Goal: Task Accomplishment & Management: Complete application form

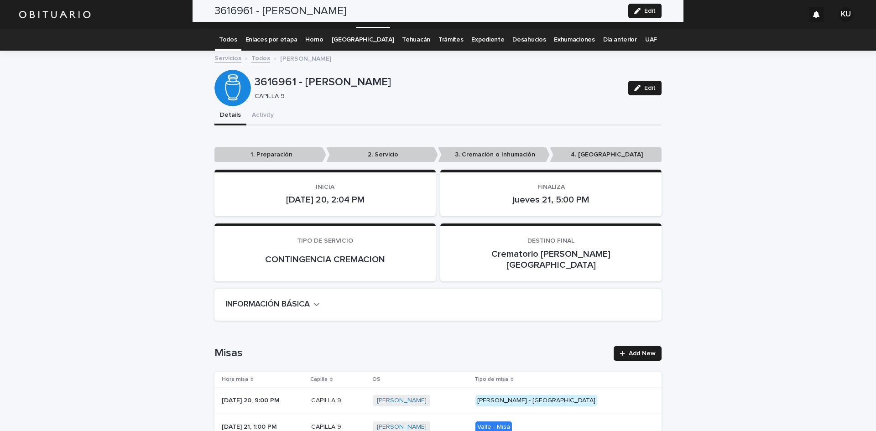
scroll to position [1989, 0]
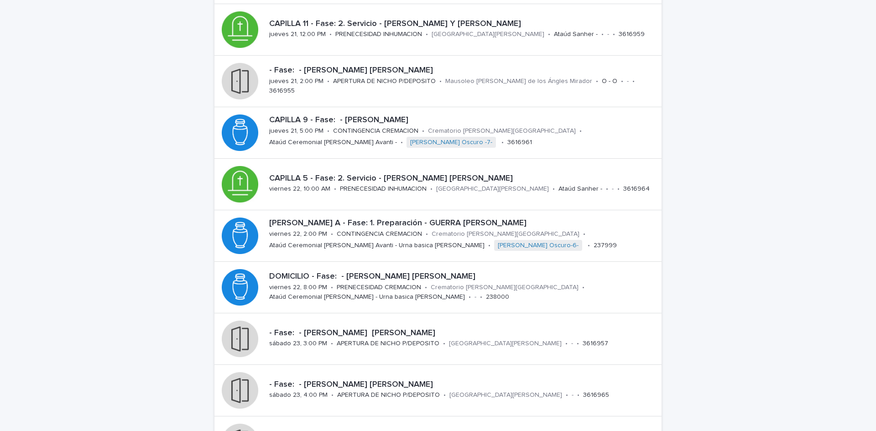
scroll to position [158, 0]
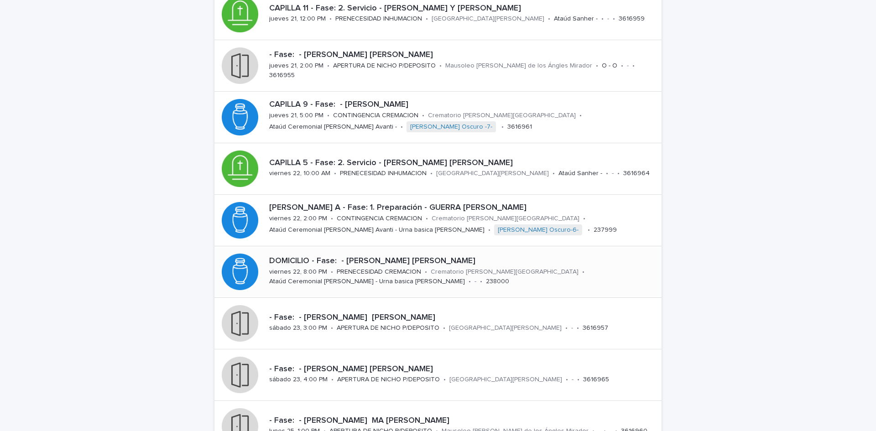
click at [441, 260] on p "DOMICILIO - Fase: - MARTINEZ MARTINEZ JOSE LUIS" at bounding box center [463, 261] width 389 height 10
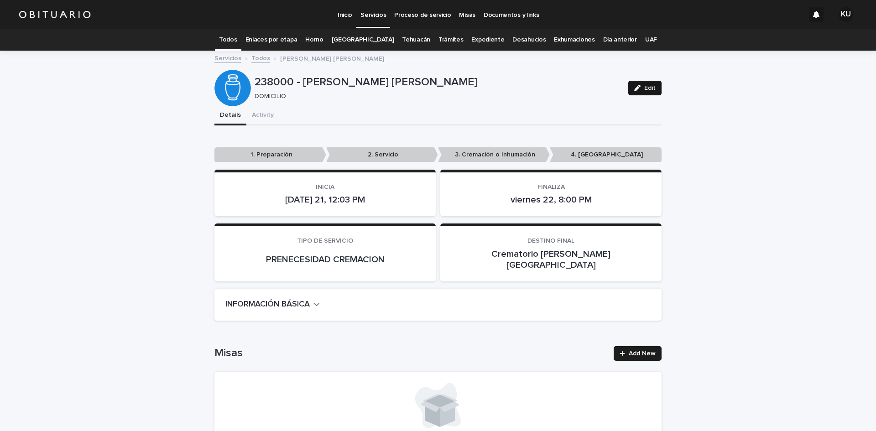
click at [645, 89] on span "Edit" at bounding box center [649, 88] width 11 height 6
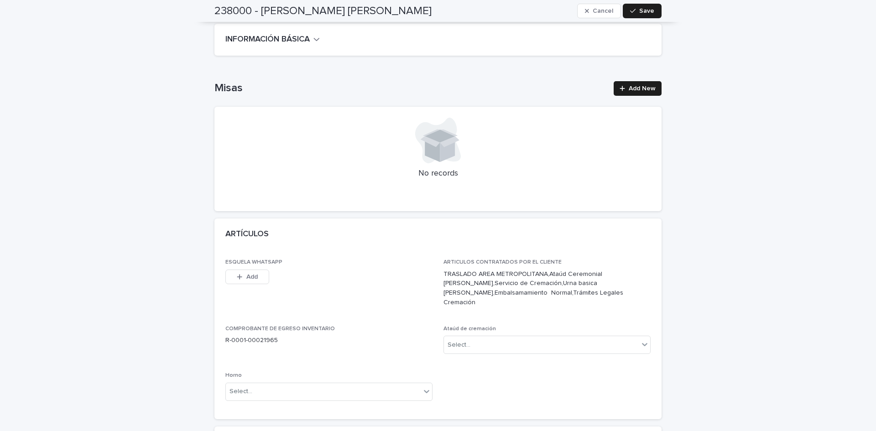
scroll to position [386, 0]
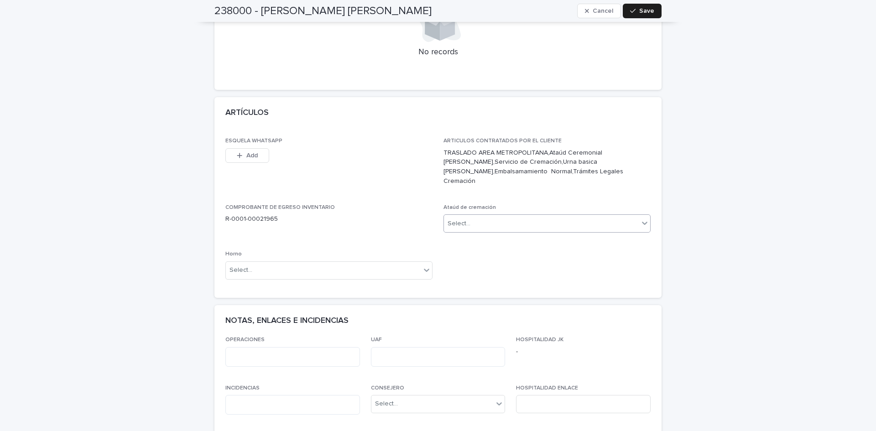
click at [589, 216] on div "Select..." at bounding box center [541, 223] width 195 height 15
click at [389, 263] on div "Select..." at bounding box center [323, 270] width 195 height 15
click at [381, 273] on div "Horno A" at bounding box center [326, 268] width 206 height 16
click at [636, 10] on div "button" at bounding box center [634, 11] width 9 height 6
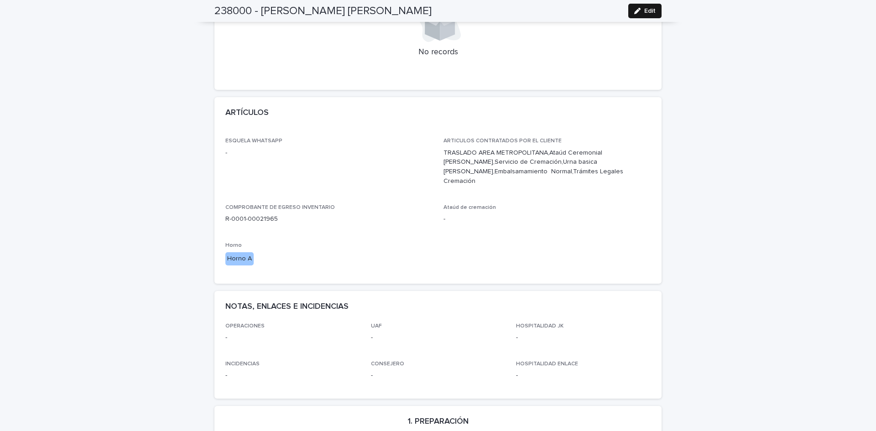
click at [648, 10] on span "Edit" at bounding box center [649, 11] width 11 height 6
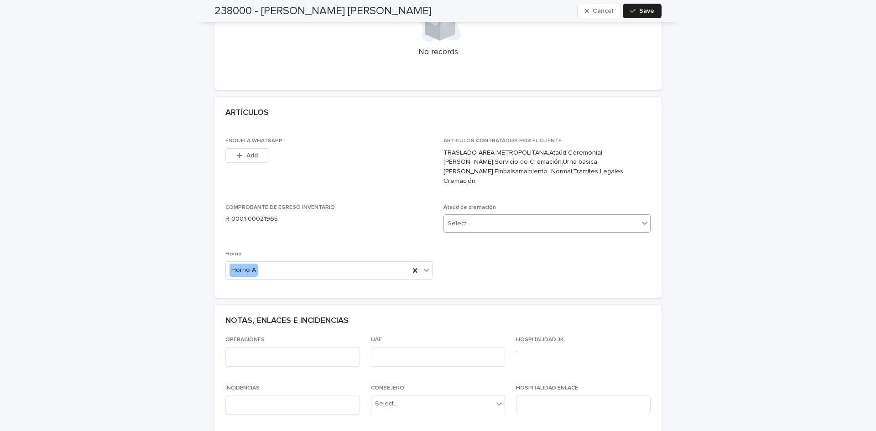
click at [529, 216] on div "Select..." at bounding box center [541, 223] width 195 height 15
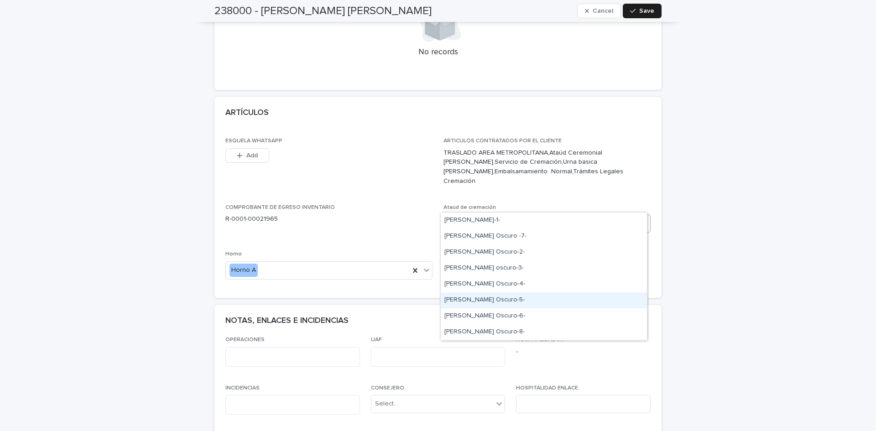
drag, startPoint x: 508, startPoint y: 290, endPoint x: 509, endPoint y: 300, distance: 10.1
click at [509, 300] on div "Norwood Oscuro-5-" at bounding box center [544, 300] width 206 height 16
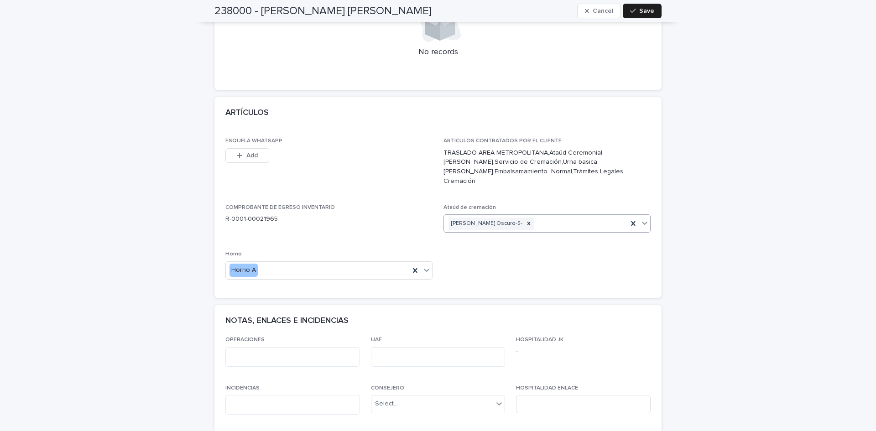
drag, startPoint x: 650, startPoint y: 17, endPoint x: 570, endPoint y: 384, distance: 375.5
click at [650, 16] on button "Save" at bounding box center [642, 11] width 39 height 15
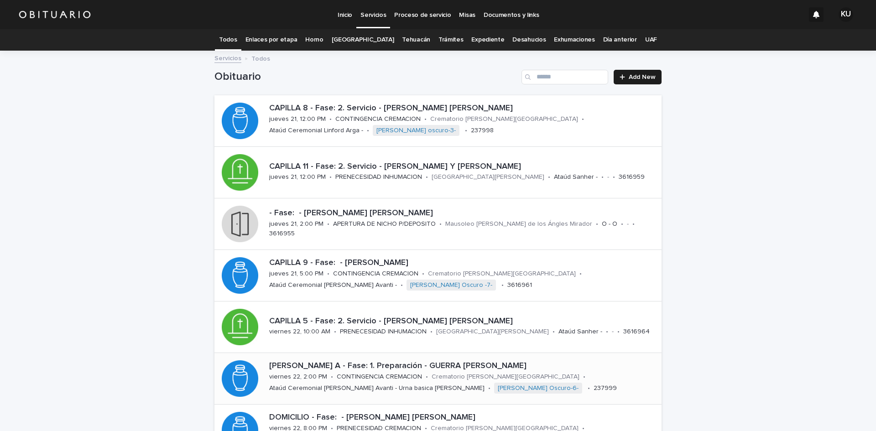
click at [376, 367] on p "CAPILLA ARCANGEL A - Fase: 1. Preparación - GUERRA VERA ALICIA DEL CARMEN" at bounding box center [463, 366] width 389 height 10
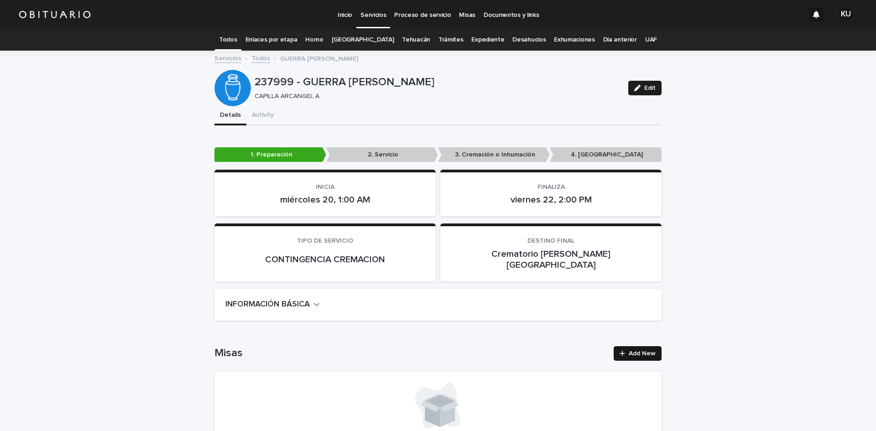
click at [635, 350] on span "Add New" at bounding box center [641, 353] width 27 height 6
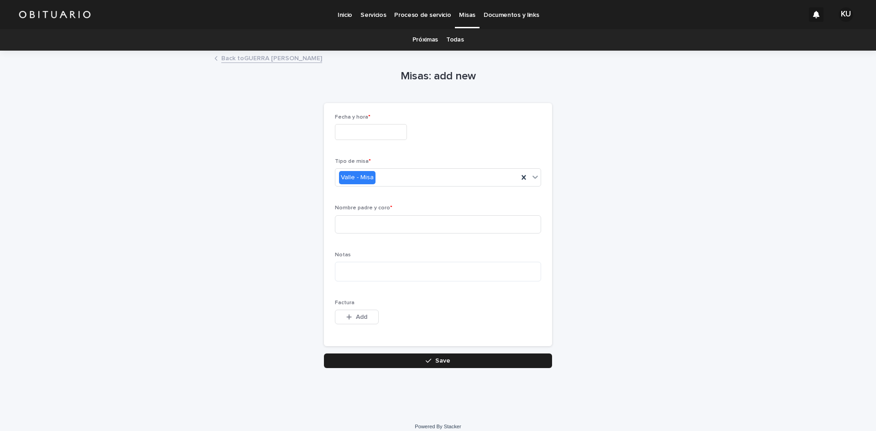
click at [384, 128] on input "text" at bounding box center [371, 132] width 72 height 16
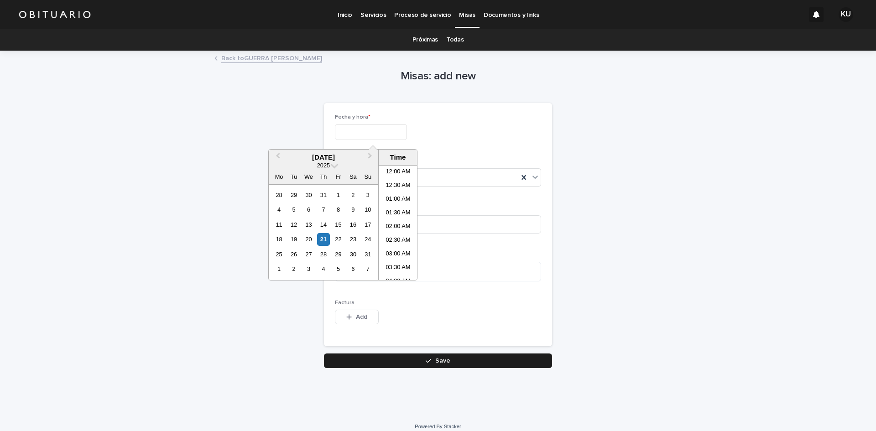
scroll to position [319, 0]
click at [337, 235] on div "22" at bounding box center [338, 239] width 12 height 12
click at [402, 234] on li "11:00 AM" at bounding box center [398, 234] width 39 height 14
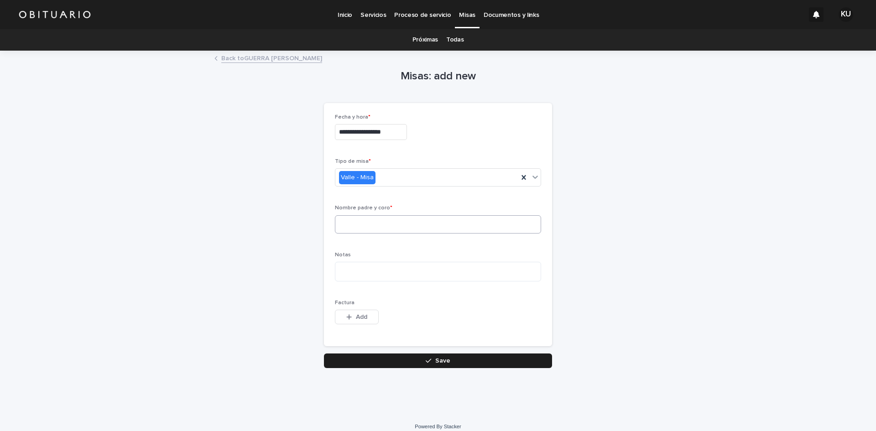
type input "**********"
click at [448, 223] on input at bounding box center [438, 224] width 206 height 18
type input "**********"
click at [410, 356] on button "Save" at bounding box center [438, 360] width 228 height 15
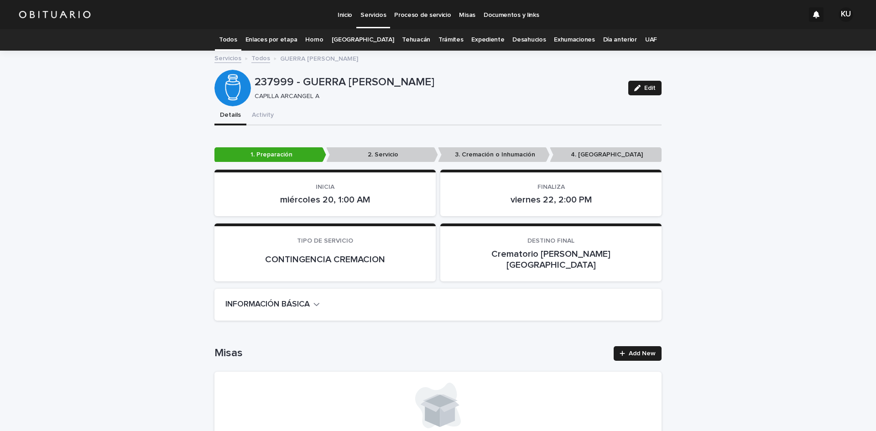
scroll to position [29, 0]
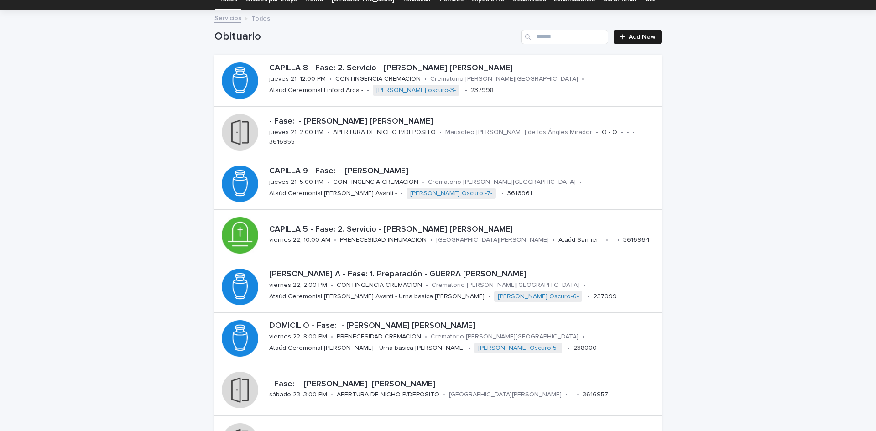
scroll to position [57, 0]
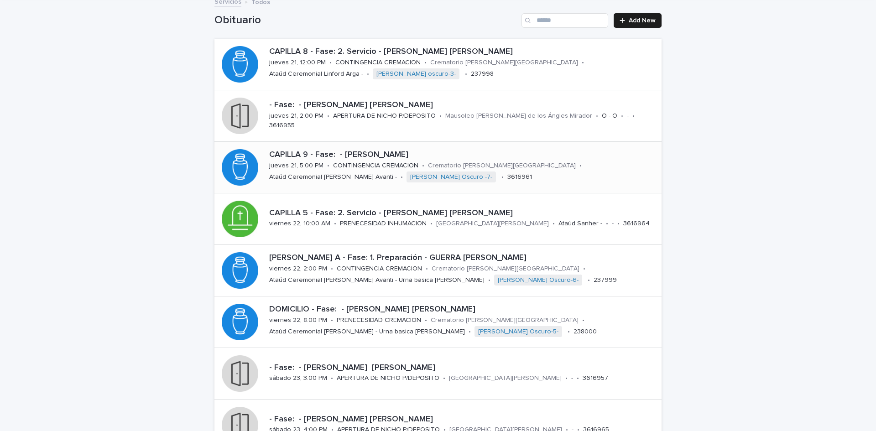
click at [333, 155] on p "CAPILLA 9 - Fase: - CAMPOS GONZALEZ ERNESTO" at bounding box center [463, 155] width 389 height 10
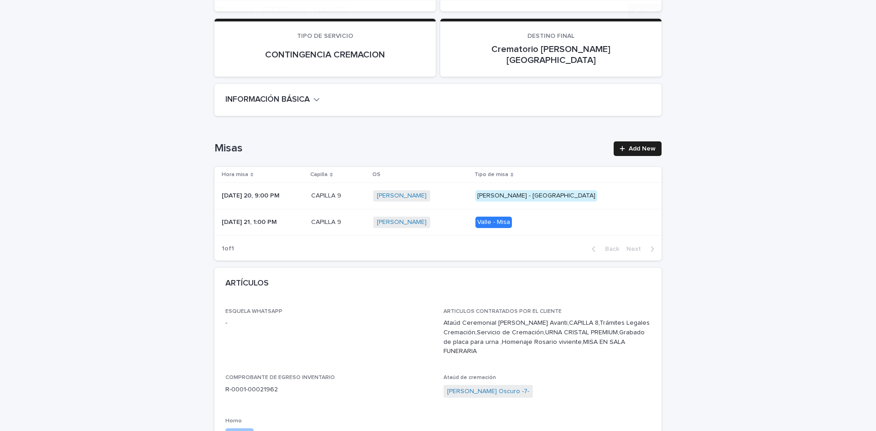
scroll to position [272, 0]
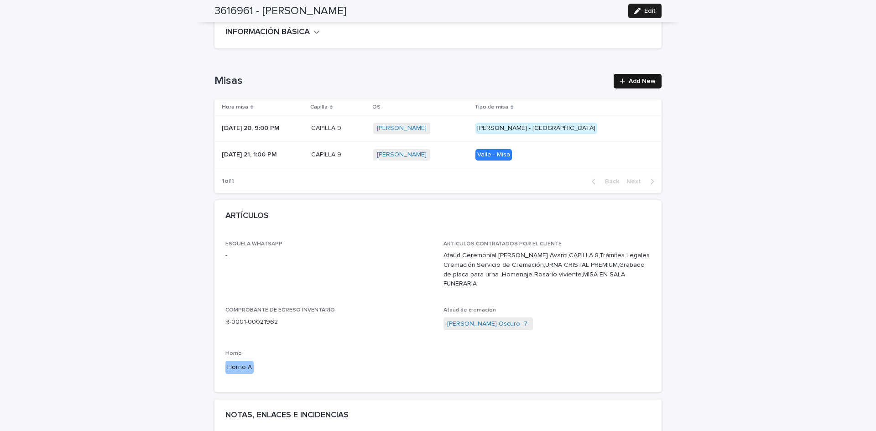
click at [628, 78] on span "Add New" at bounding box center [641, 81] width 27 height 6
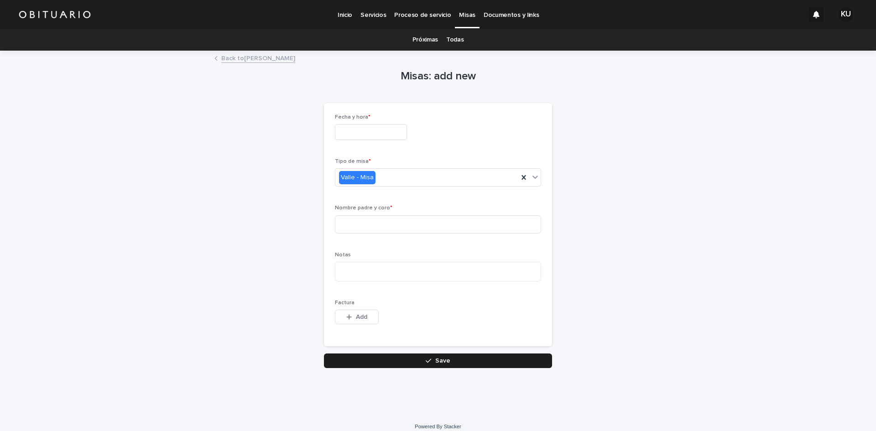
click at [383, 135] on input "text" at bounding box center [371, 132] width 72 height 16
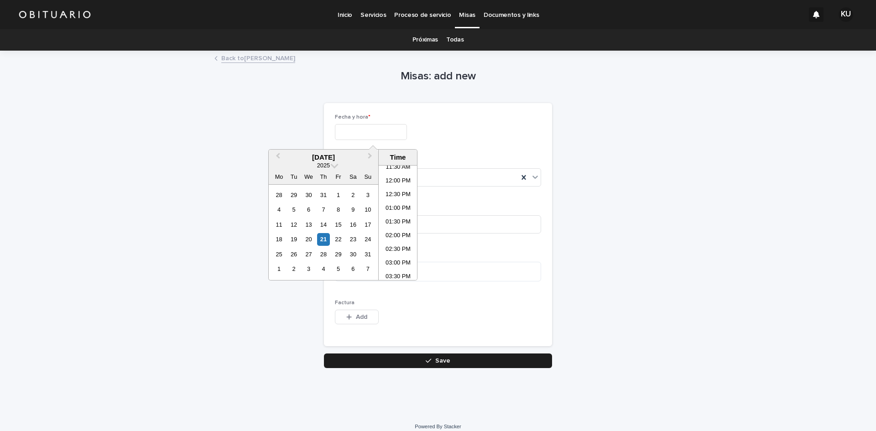
scroll to position [377, 0]
click at [399, 201] on li "03:00 PM" at bounding box center [398, 206] width 39 height 14
type input "**********"
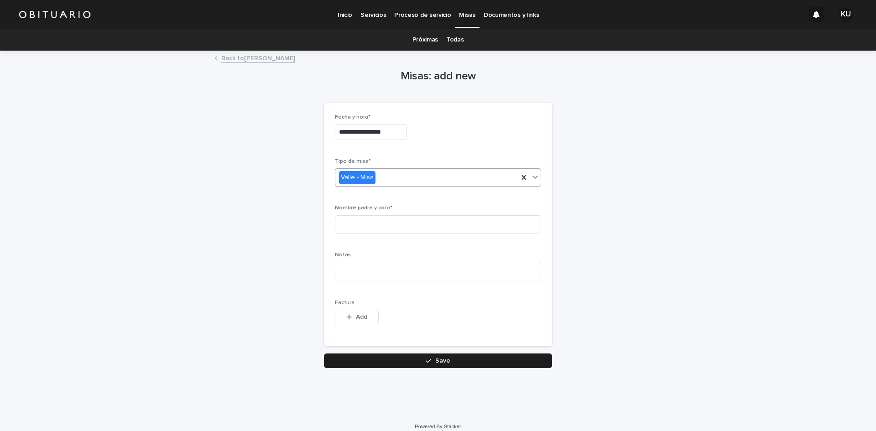
click at [533, 180] on icon at bounding box center [534, 176] width 9 height 9
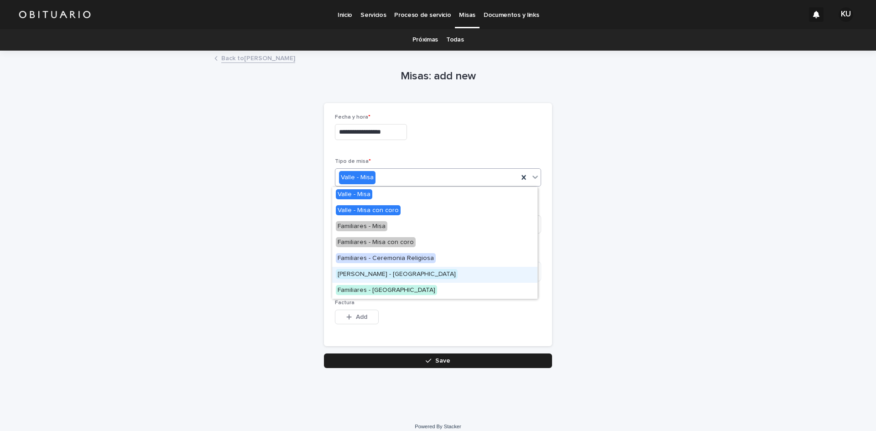
click at [391, 273] on div "Valle - Rosario" at bounding box center [434, 275] width 205 height 16
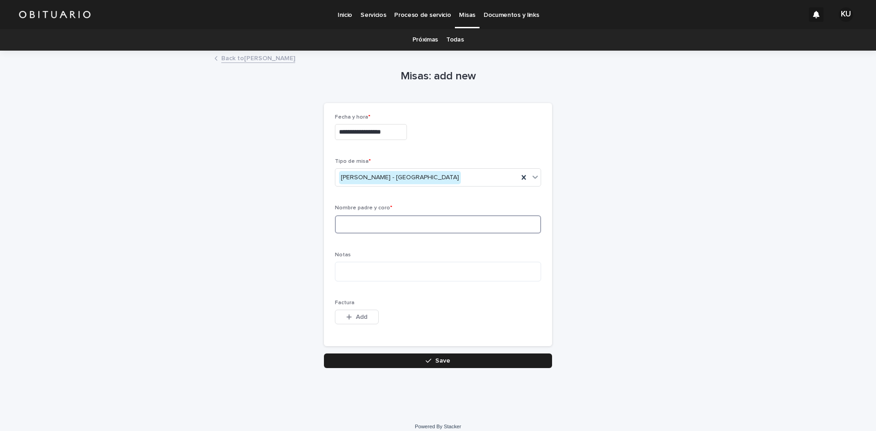
click at [449, 227] on input at bounding box center [438, 224] width 206 height 18
type input "*"
type input "**********"
click at [440, 359] on span "Save" at bounding box center [442, 361] width 15 height 6
click at [343, 12] on p "Inicio" at bounding box center [344, 9] width 15 height 19
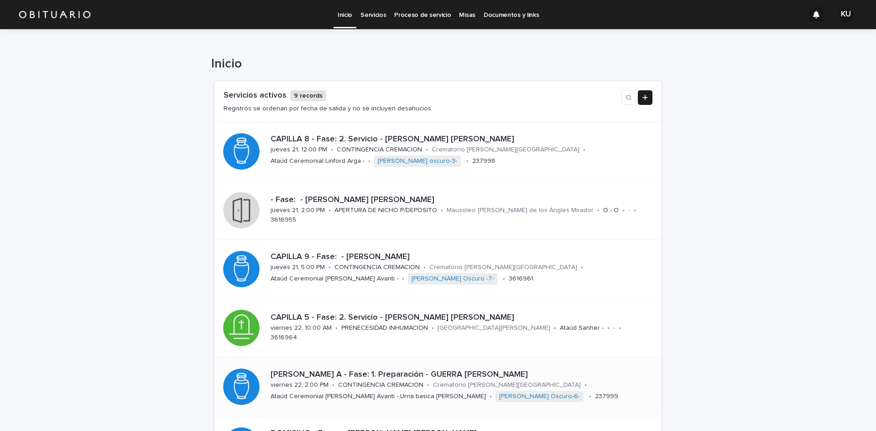
click at [422, 376] on p "CAPILLA ARCANGEL A - Fase: 1. Preparación - GUERRA VERA ALICIA DEL CARMEN" at bounding box center [460, 375] width 380 height 10
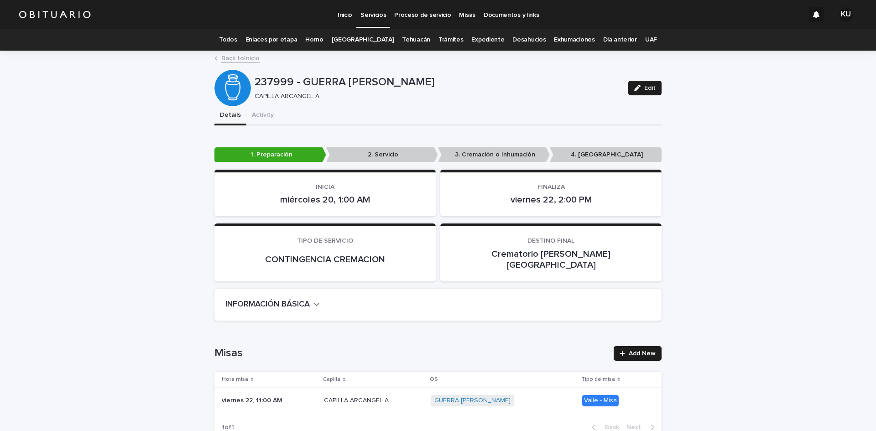
scroll to position [178, 0]
